Goal: Task Accomplishment & Management: Use online tool/utility

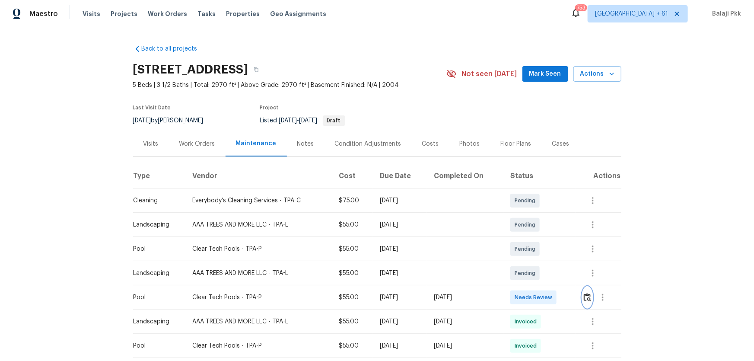
click at [589, 294] on img "button" at bounding box center [587, 297] width 7 height 8
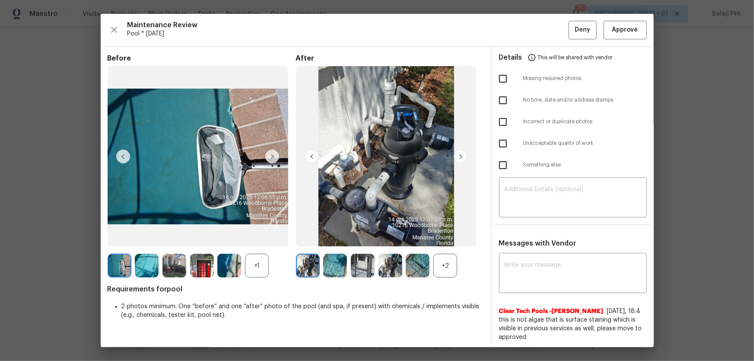
click at [443, 262] on div "+2" at bounding box center [446, 266] width 24 height 24
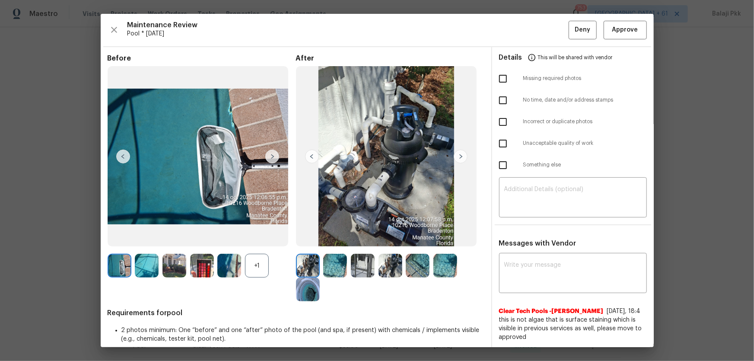
click at [253, 268] on div "+1" at bounding box center [257, 266] width 24 height 24
click at [623, 32] on span "Approve" at bounding box center [626, 30] width 26 height 11
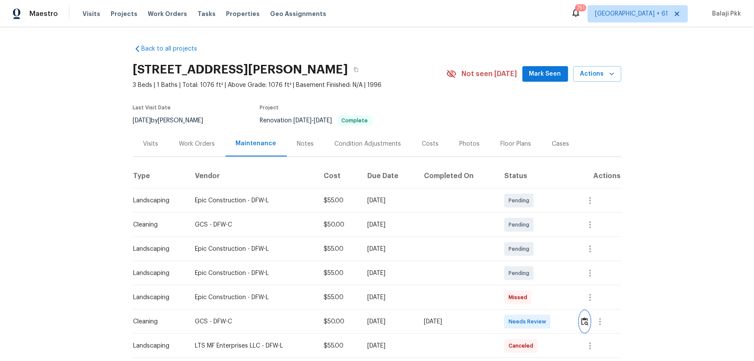
click at [537, 238] on img "button" at bounding box center [584, 321] width 7 height 8
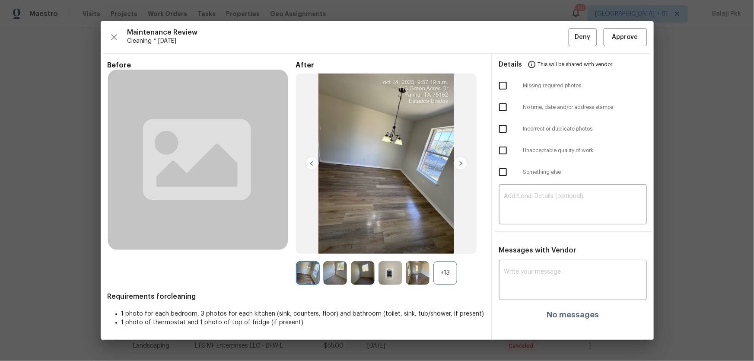
drag, startPoint x: 455, startPoint y: 274, endPoint x: 274, endPoint y: 44, distance: 293.4
click at [454, 238] on div "+13" at bounding box center [446, 273] width 24 height 24
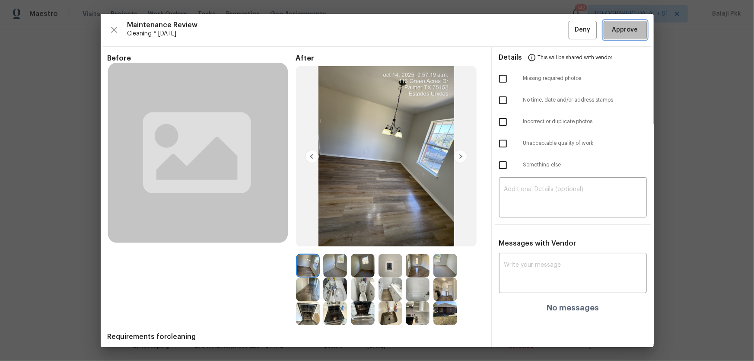
drag, startPoint x: 609, startPoint y: 33, endPoint x: 522, endPoint y: 3, distance: 91.5
click at [537, 33] on span "Approve" at bounding box center [626, 30] width 26 height 11
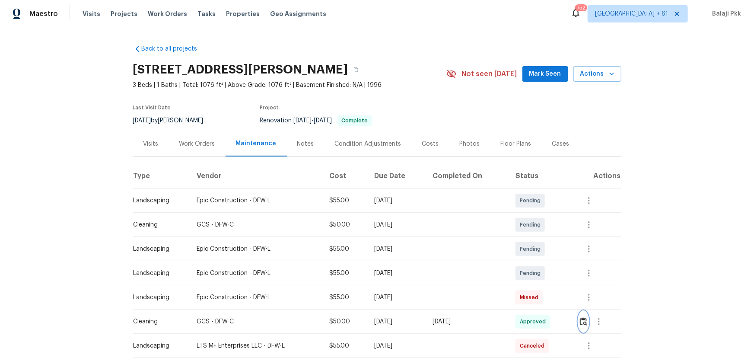
click at [537, 238] on img "button" at bounding box center [583, 321] width 7 height 8
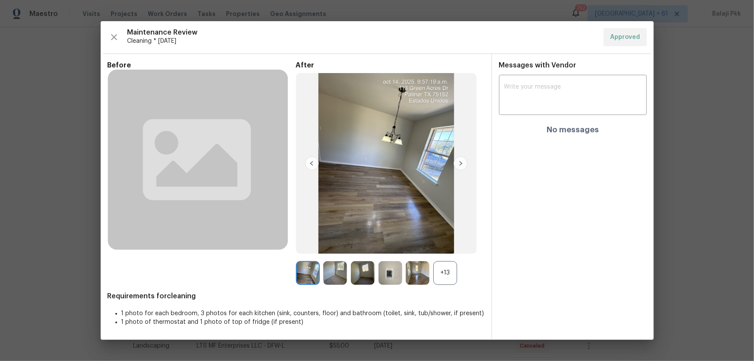
drag, startPoint x: 389, startPoint y: 12, endPoint x: 384, endPoint y: 11, distance: 4.3
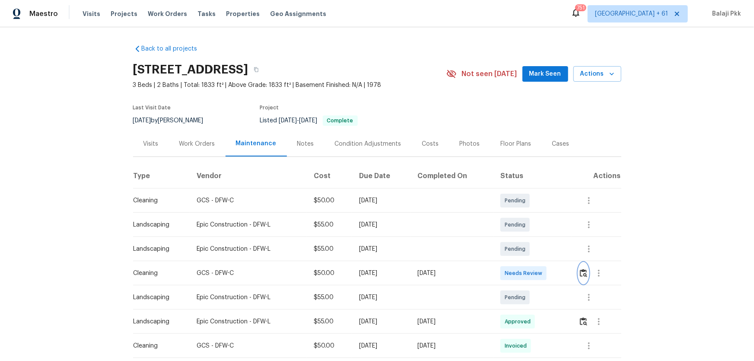
click at [537, 238] on img "button" at bounding box center [583, 273] width 7 height 8
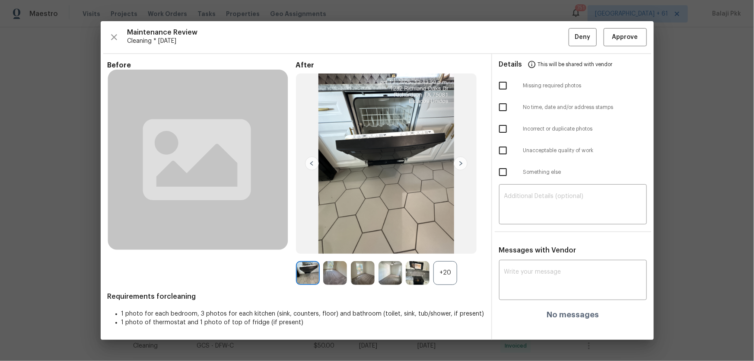
click at [443, 238] on div "+20" at bounding box center [446, 273] width 24 height 24
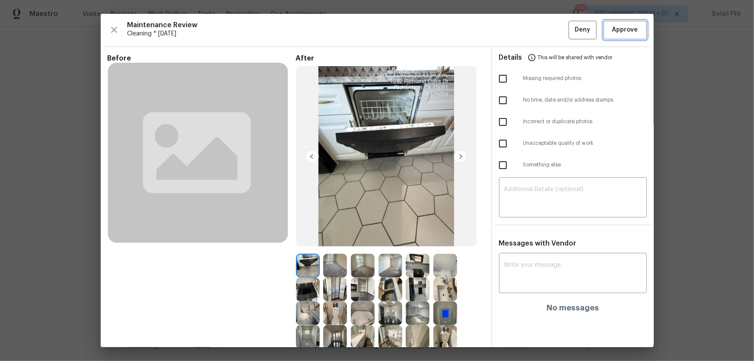
click at [537, 32] on span "Approve" at bounding box center [625, 30] width 29 height 11
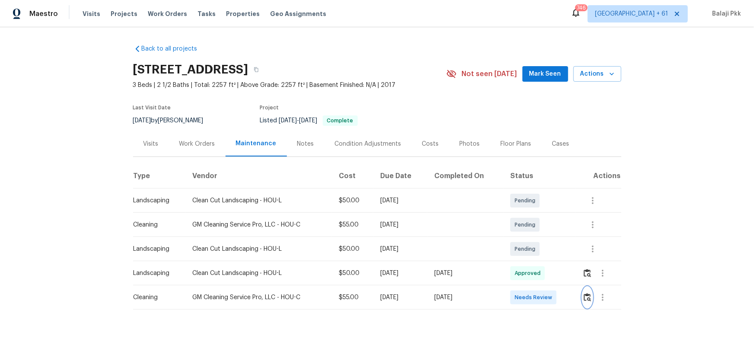
click at [537, 238] on img "button" at bounding box center [587, 297] width 7 height 8
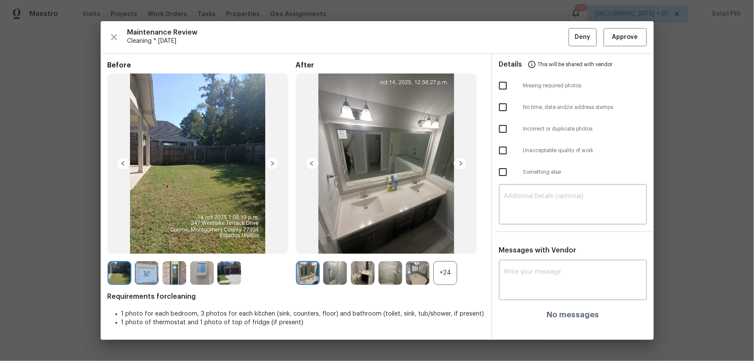
click at [458, 238] on div "+24" at bounding box center [390, 273] width 188 height 24
click at [457, 238] on div "+24" at bounding box center [446, 273] width 24 height 24
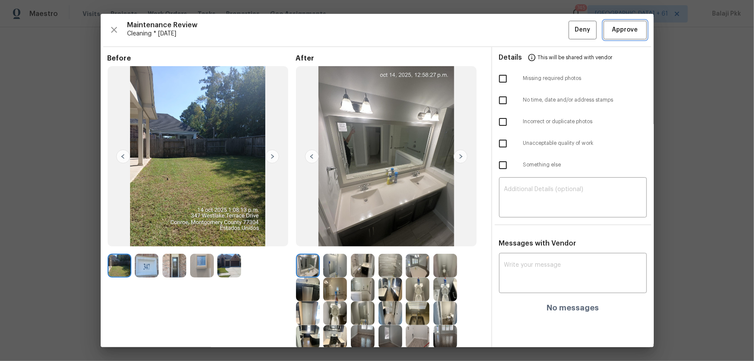
click at [537, 32] on span "Approve" at bounding box center [626, 30] width 26 height 11
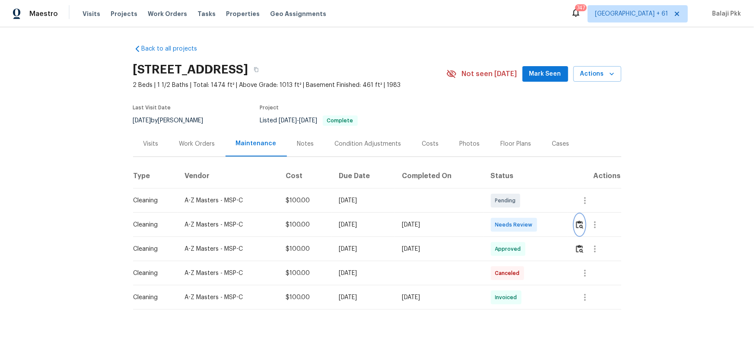
click at [537, 227] on img "button" at bounding box center [579, 224] width 7 height 8
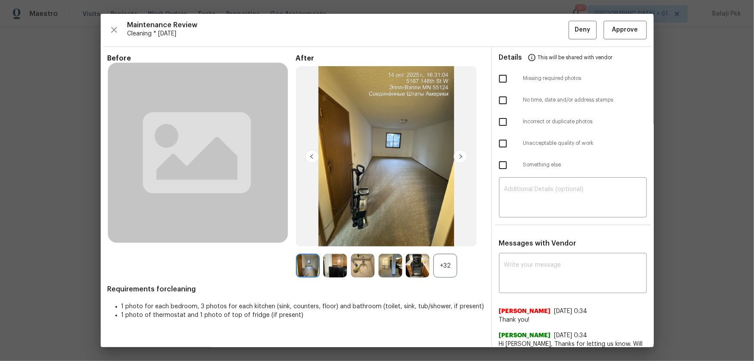
click at [444, 238] on div "+32" at bounding box center [446, 266] width 24 height 24
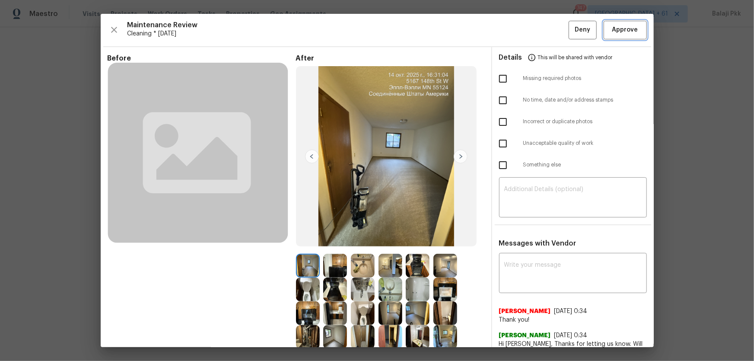
click at [537, 35] on button "Approve" at bounding box center [625, 30] width 43 height 19
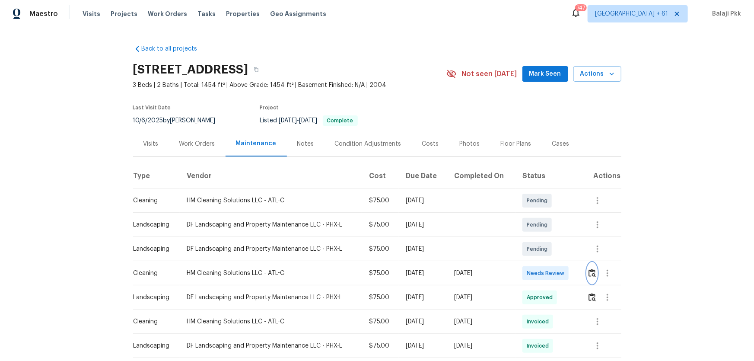
click at [537, 238] on img "button" at bounding box center [592, 273] width 7 height 8
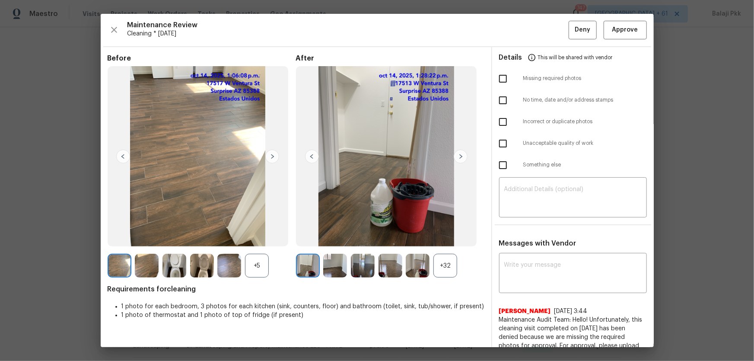
click at [447, 238] on div "+32" at bounding box center [446, 266] width 24 height 24
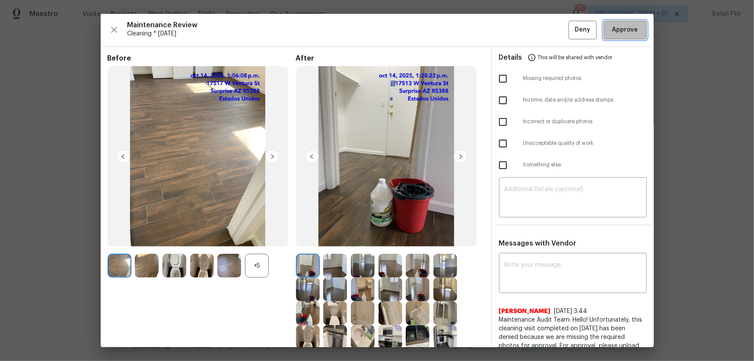
click at [537, 29] on button "Approve" at bounding box center [625, 30] width 43 height 19
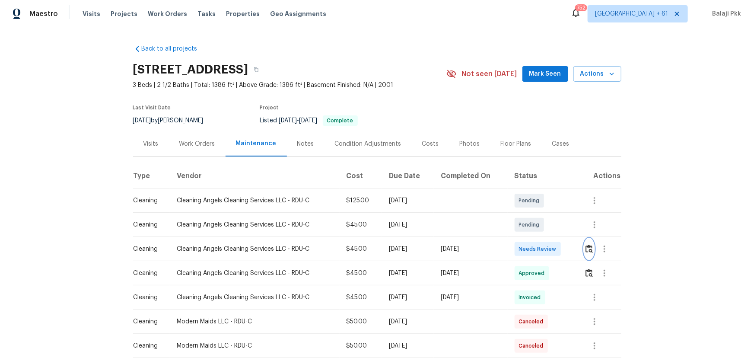
click at [537, 238] on button "button" at bounding box center [590, 249] width 10 height 21
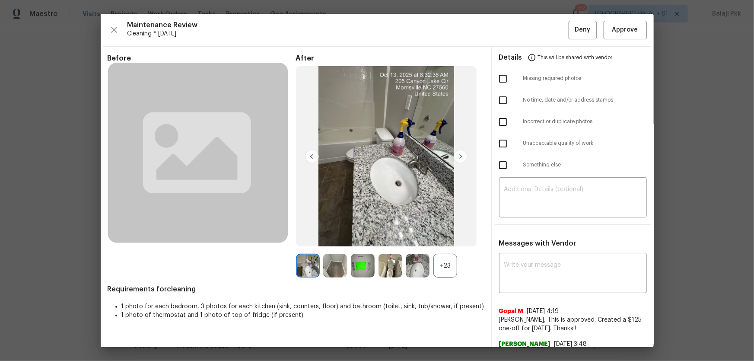
click at [447, 238] on div "+23" at bounding box center [446, 266] width 24 height 24
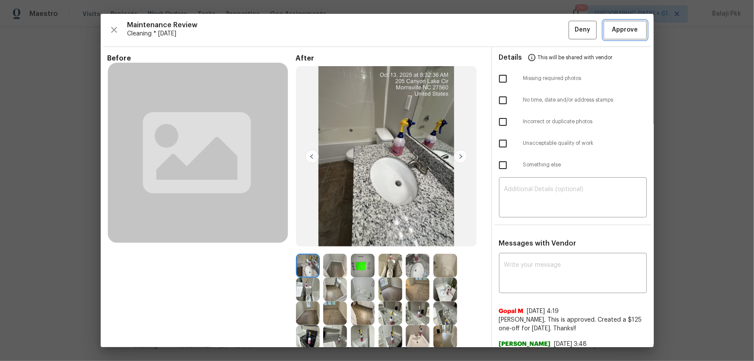
click at [537, 32] on span "Approve" at bounding box center [626, 30] width 26 height 11
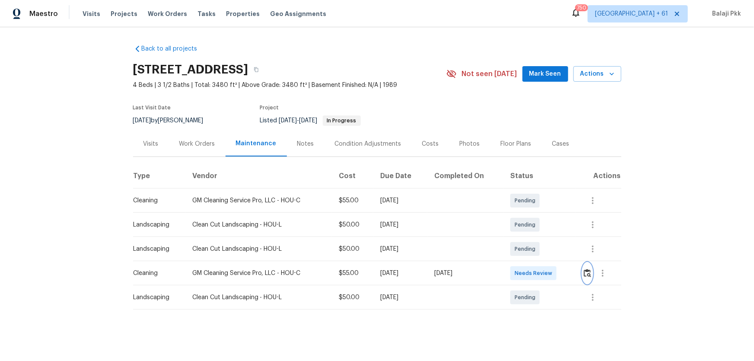
click at [537, 238] on img "button" at bounding box center [587, 273] width 7 height 8
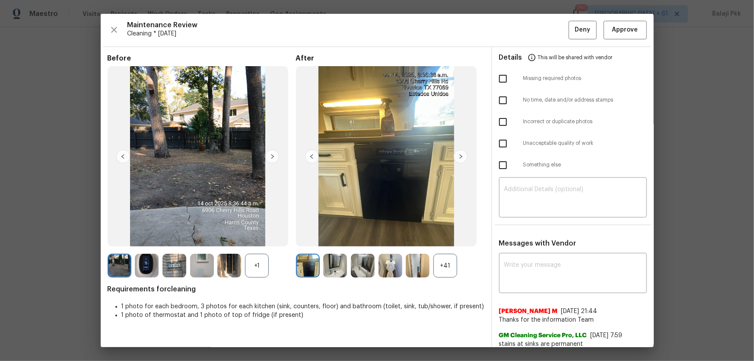
click at [447, 238] on div "+41" at bounding box center [446, 266] width 24 height 24
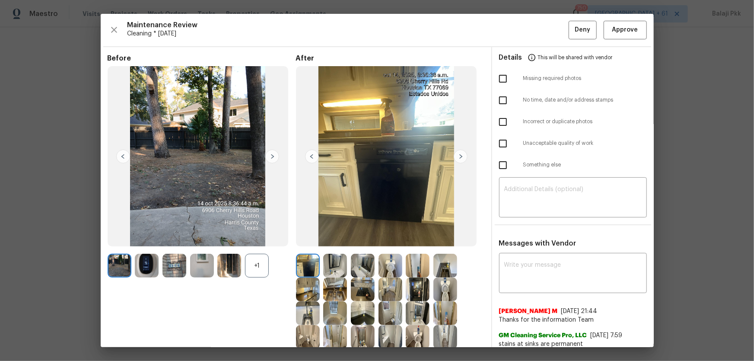
click at [258, 238] on div "+1" at bounding box center [257, 266] width 24 height 24
